Goal: Task Accomplishment & Management: Manage account settings

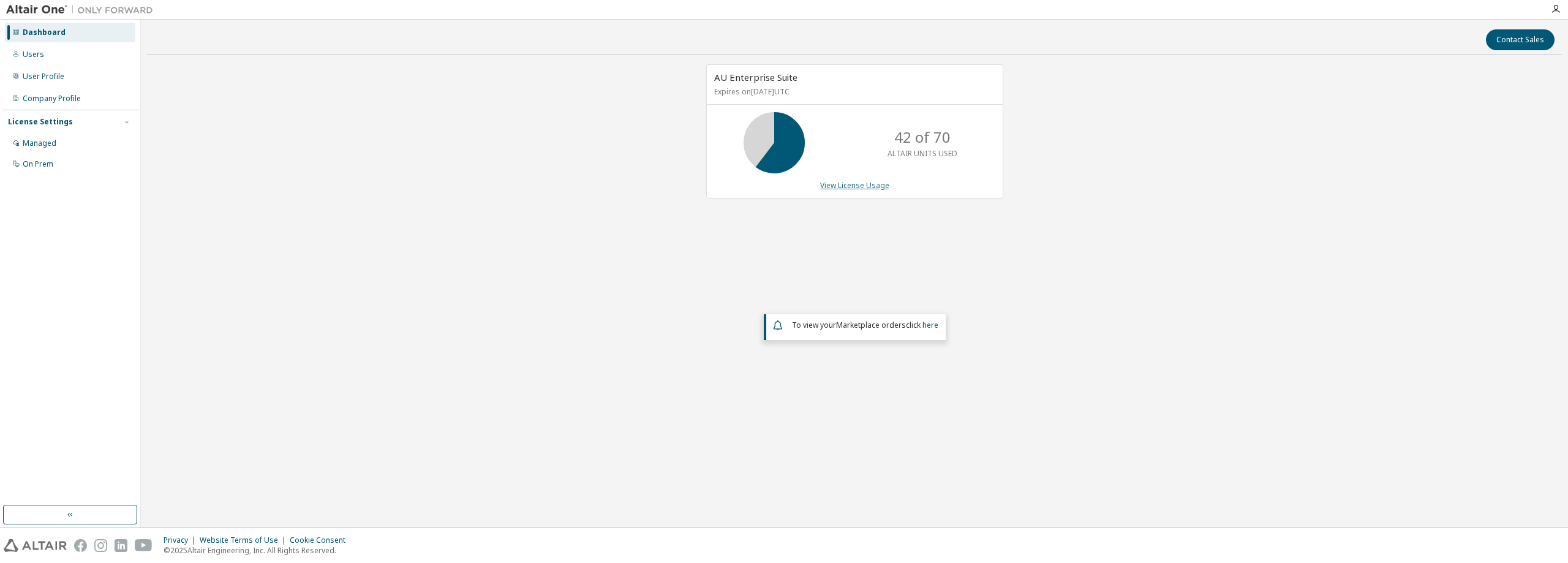
click at [850, 186] on link "View License Usage" at bounding box center [855, 185] width 69 height 10
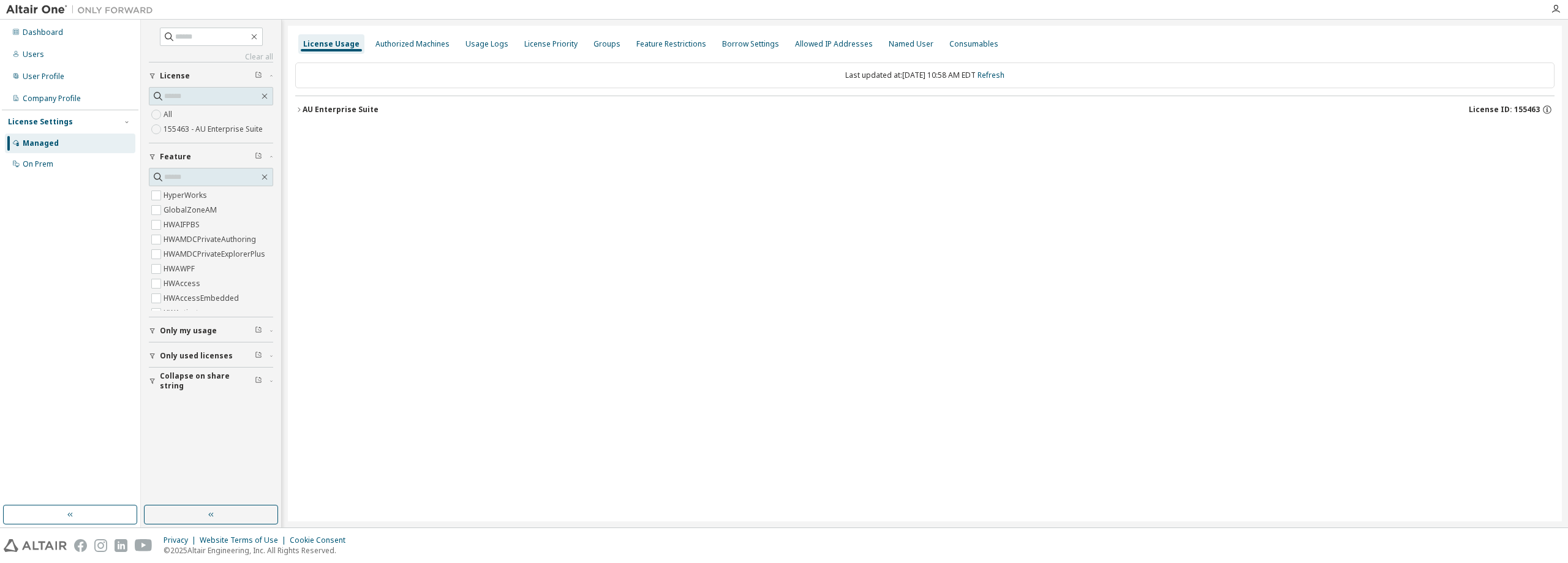
click at [333, 116] on button "AU Enterprise Suite License ID: 155463" at bounding box center [924, 110] width 1259 height 27
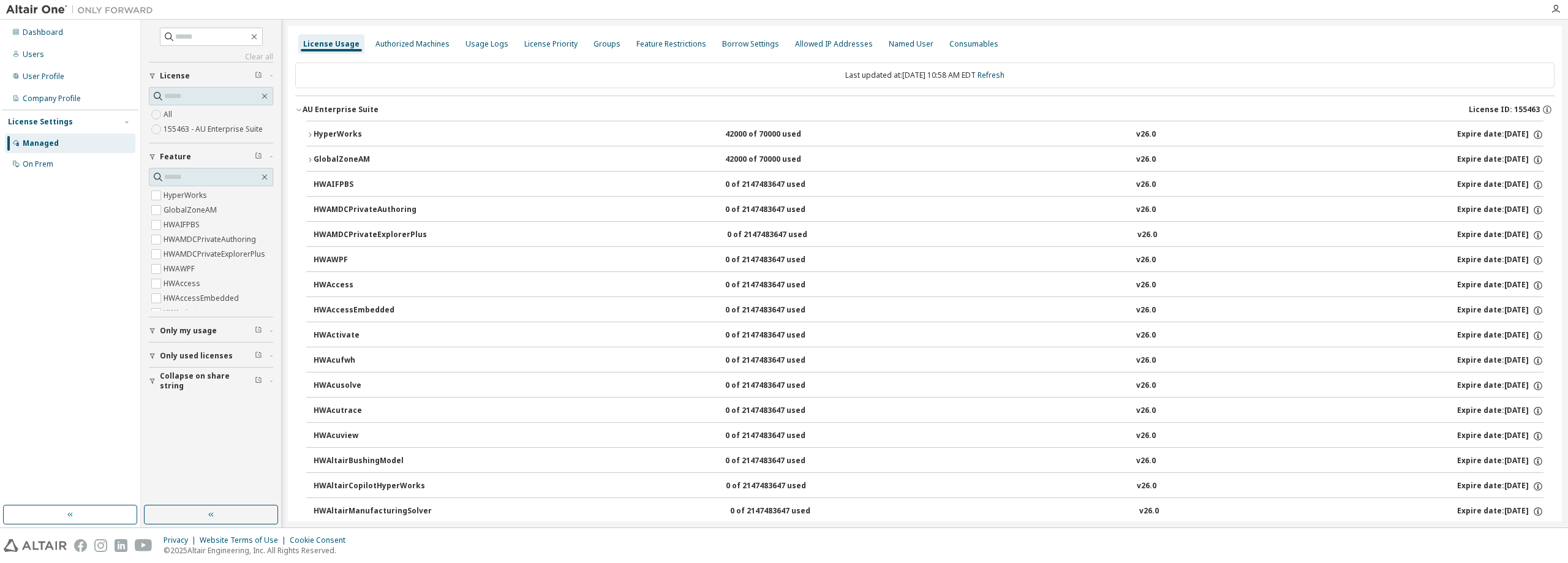
click at [329, 138] on div "HyperWorks" at bounding box center [369, 134] width 110 height 11
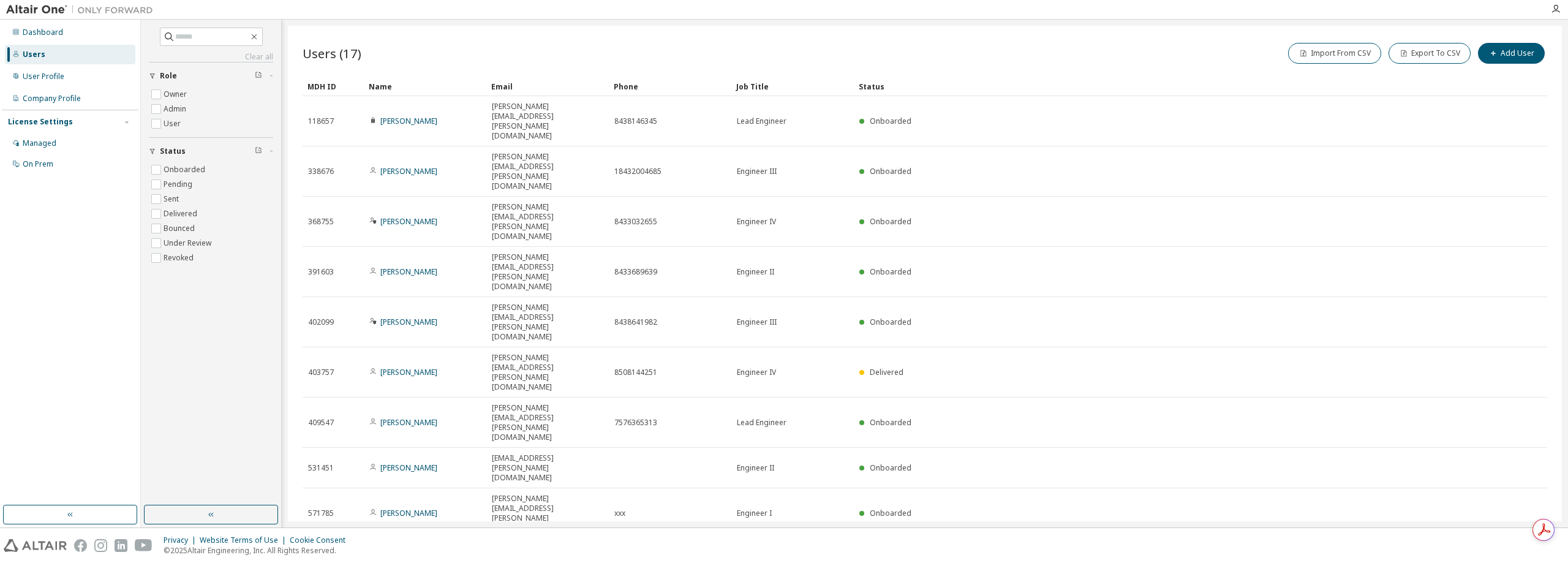
click at [1364, 331] on div "Users (17) Import From CSV Export To CSV Add User Clear Load Save Save As Field…" at bounding box center [924, 273] width 1274 height 496
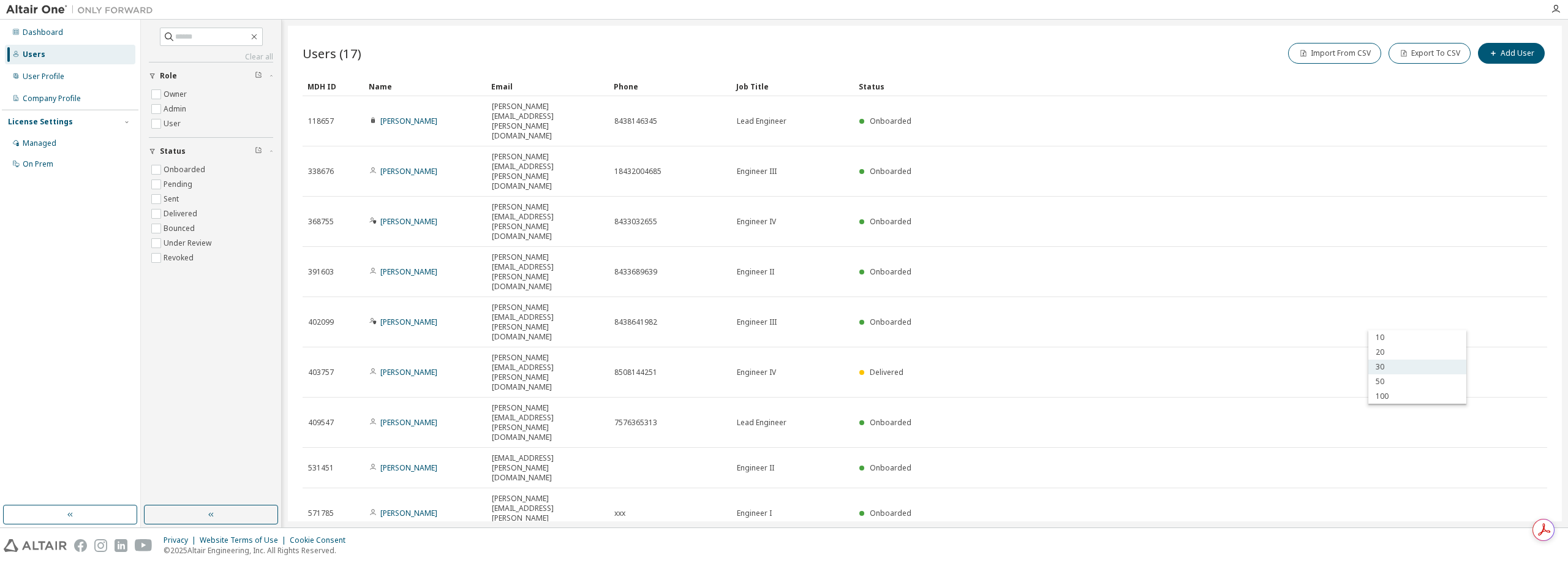
click at [1383, 369] on div "30" at bounding box center [1418, 367] width 98 height 15
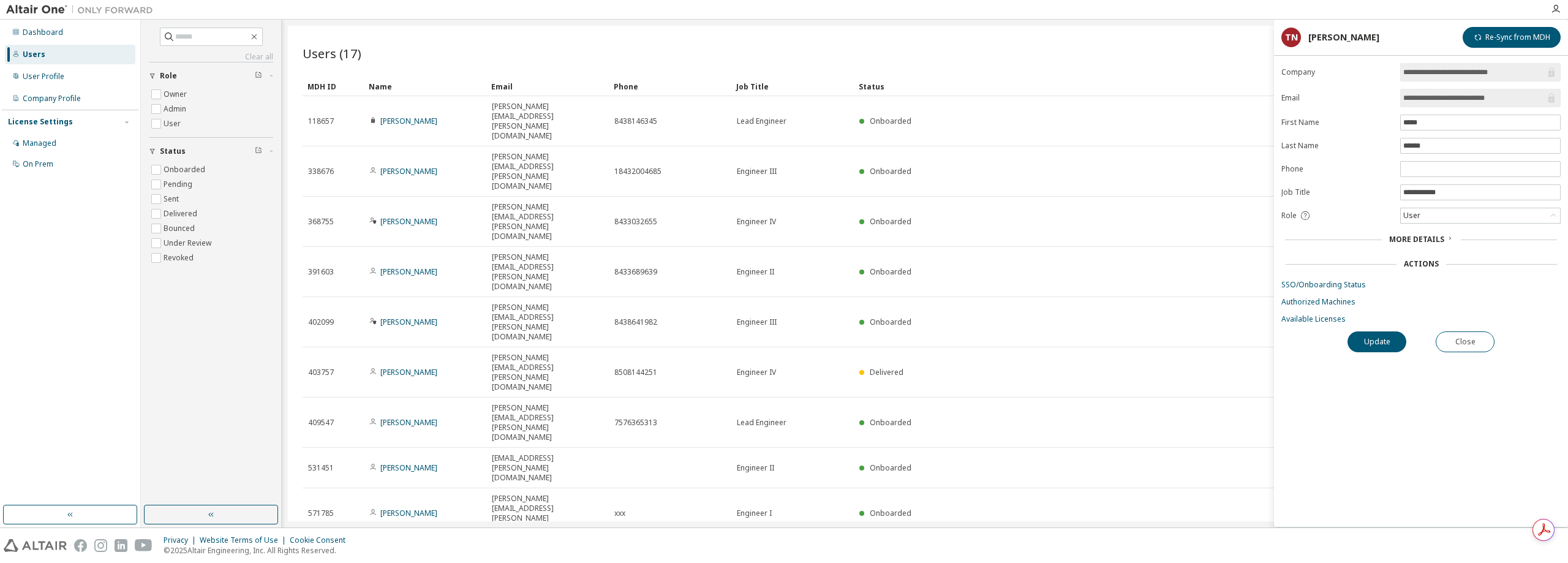
click at [1422, 239] on span "More Details" at bounding box center [1417, 240] width 55 height 10
